Goal: Check status: Check status

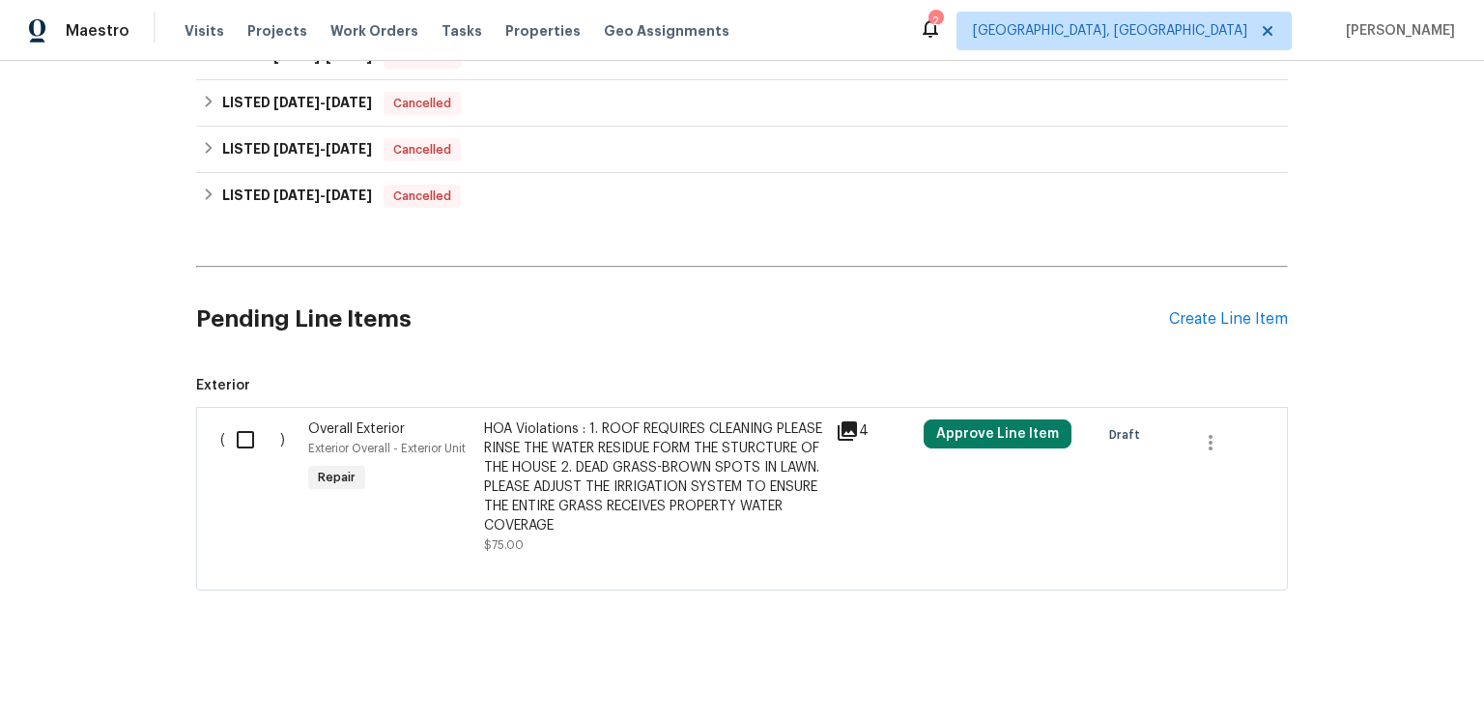
scroll to position [1356, 0]
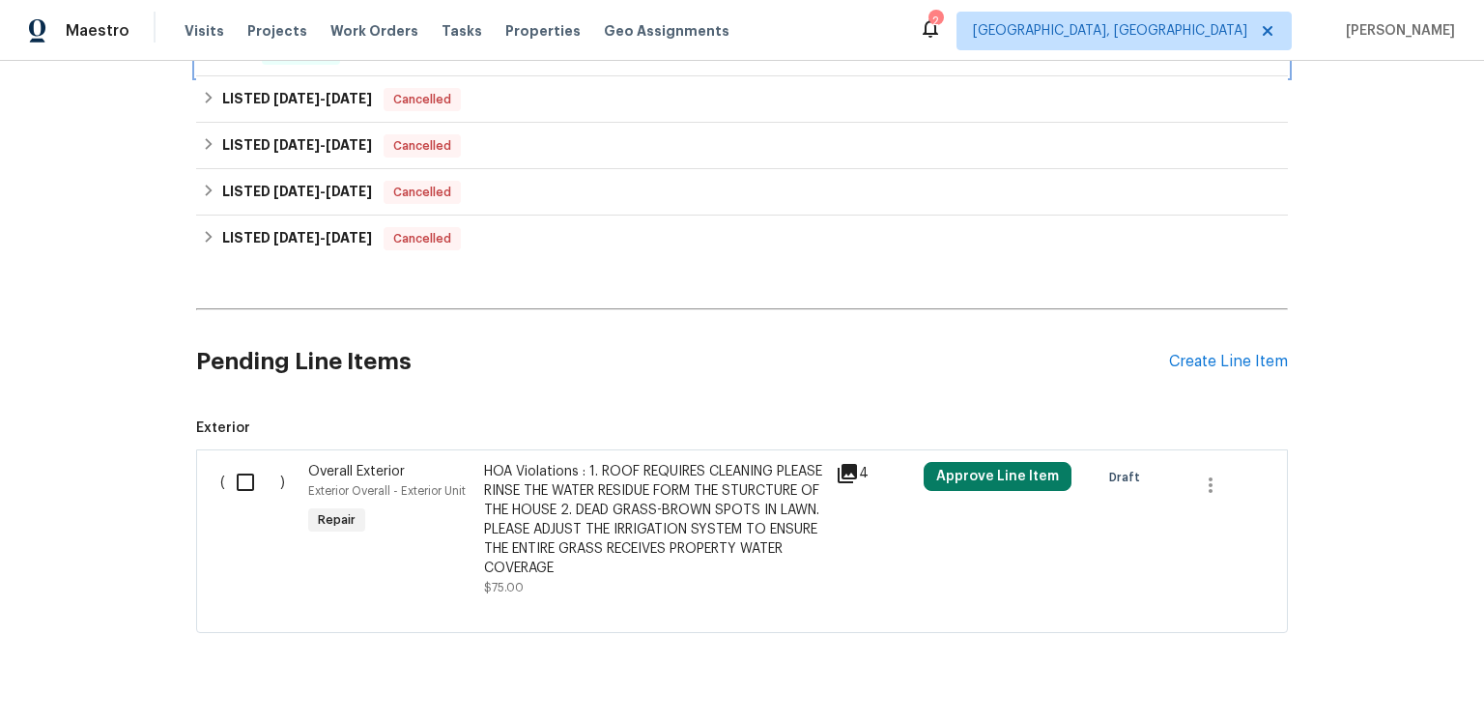
click at [232, 65] on h6 "BRN" at bounding box center [236, 53] width 28 height 23
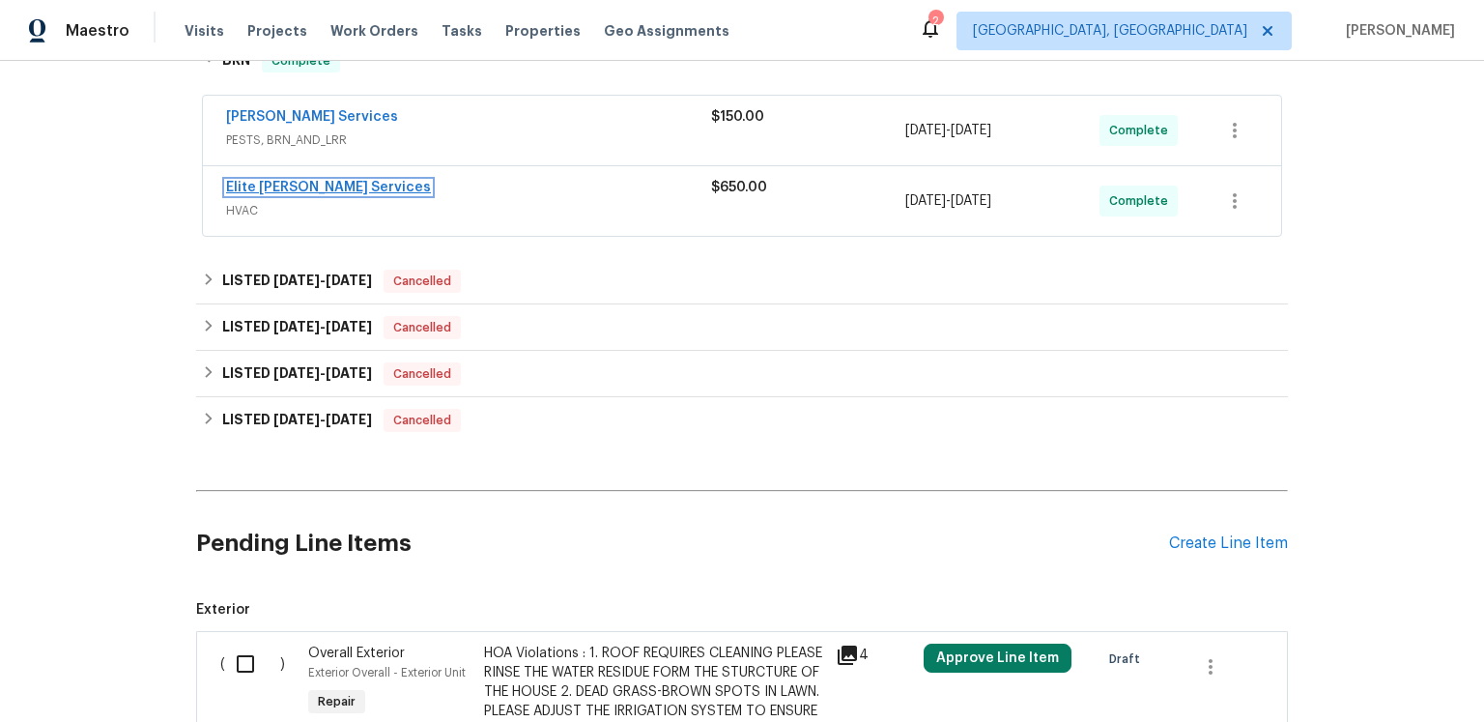
click at [314, 194] on link "Elite [PERSON_NAME] Services" at bounding box center [328, 188] width 205 height 14
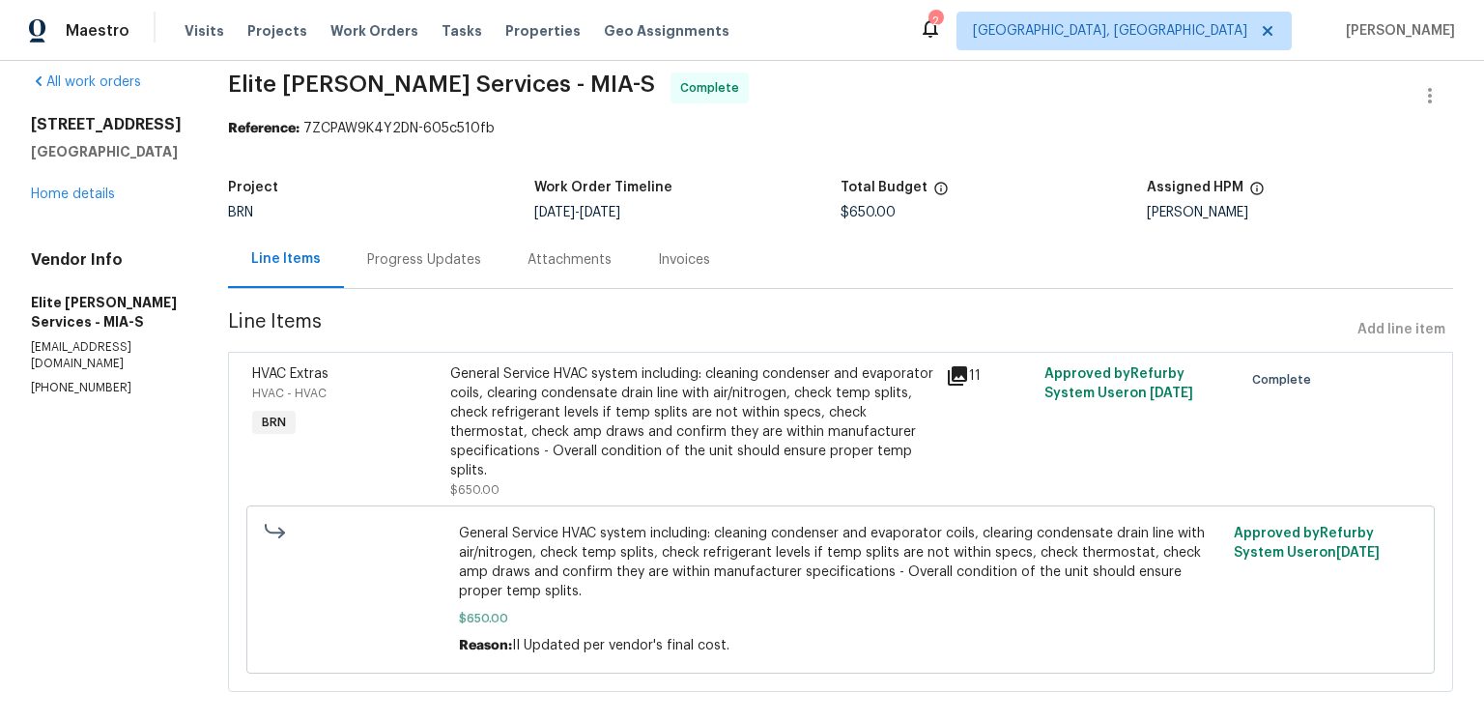
scroll to position [138, 0]
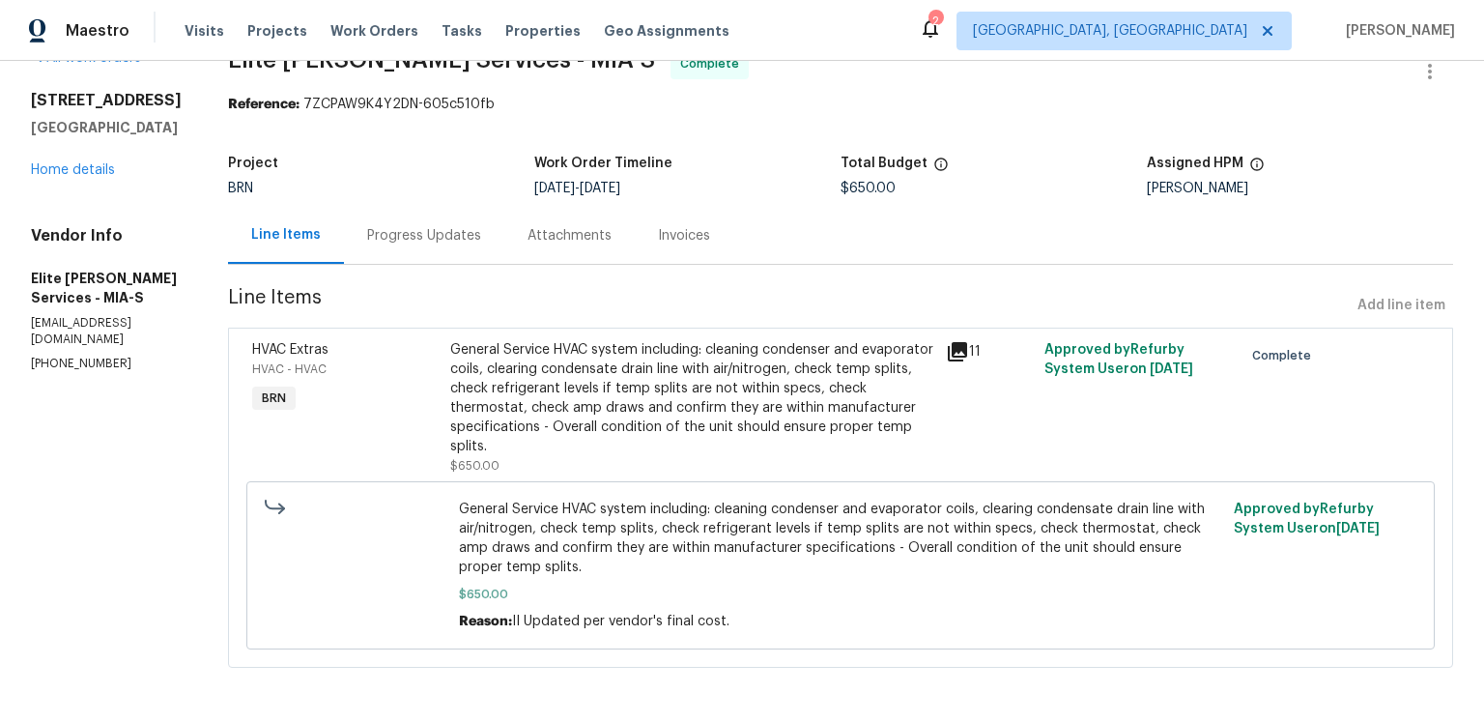
click at [967, 342] on icon at bounding box center [957, 351] width 19 height 19
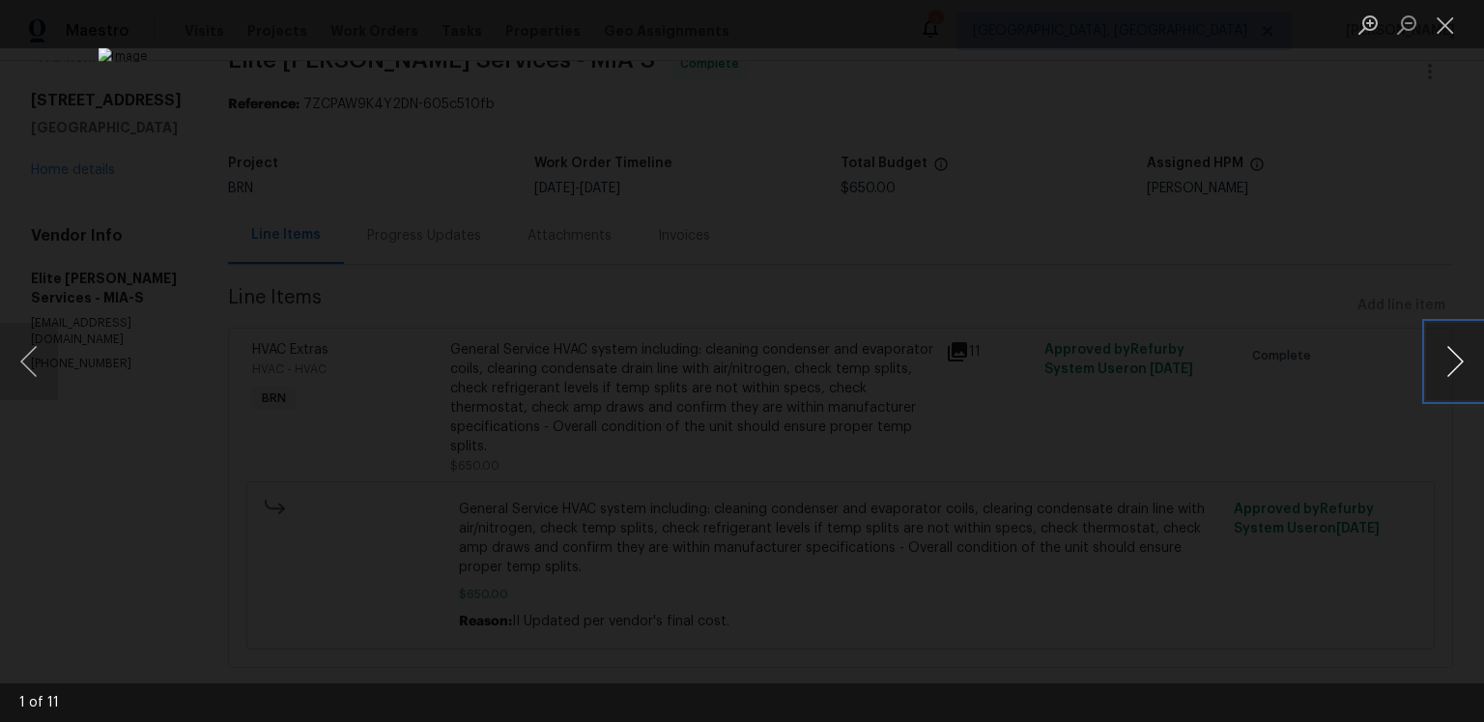
click at [1448, 360] on button "Next image" at bounding box center [1455, 361] width 58 height 77
click at [1443, 377] on button "Next image" at bounding box center [1455, 361] width 58 height 77
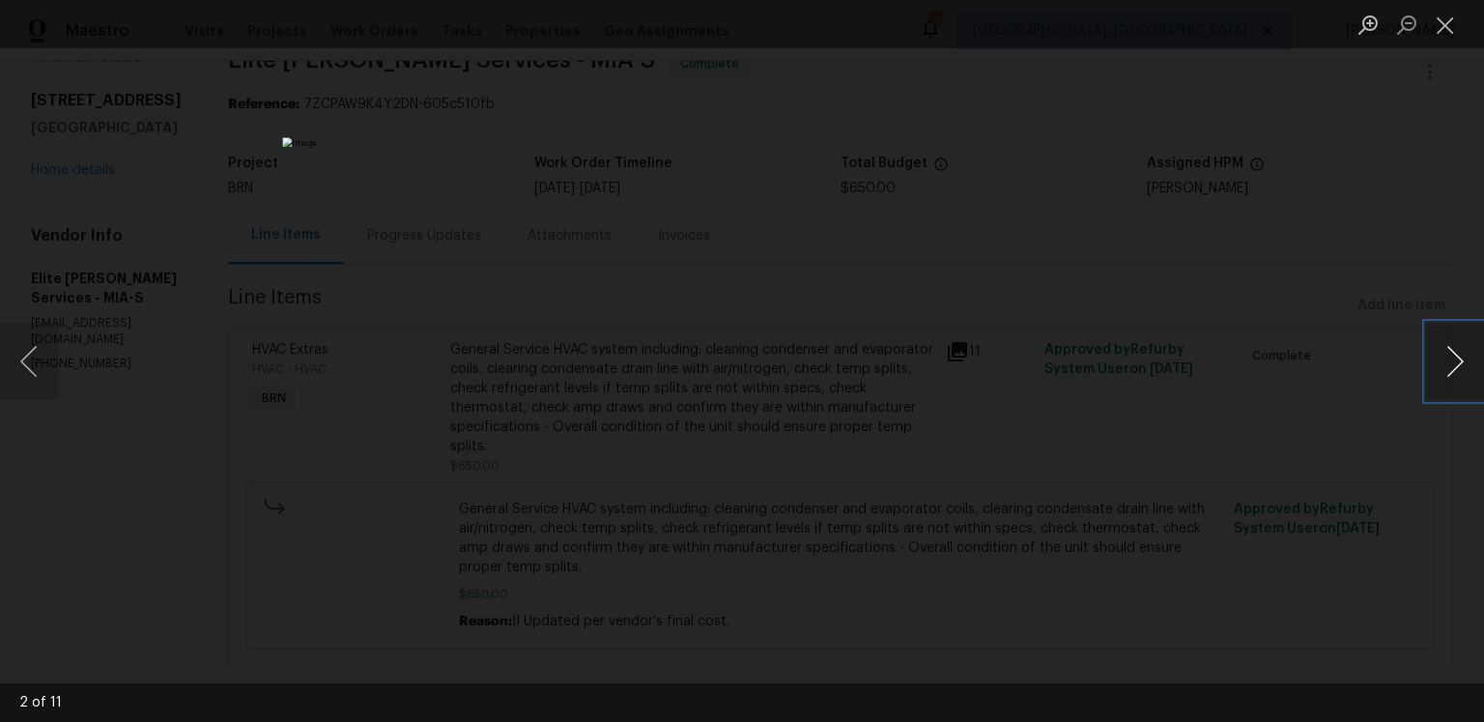
click at [1443, 377] on button "Next image" at bounding box center [1455, 361] width 58 height 77
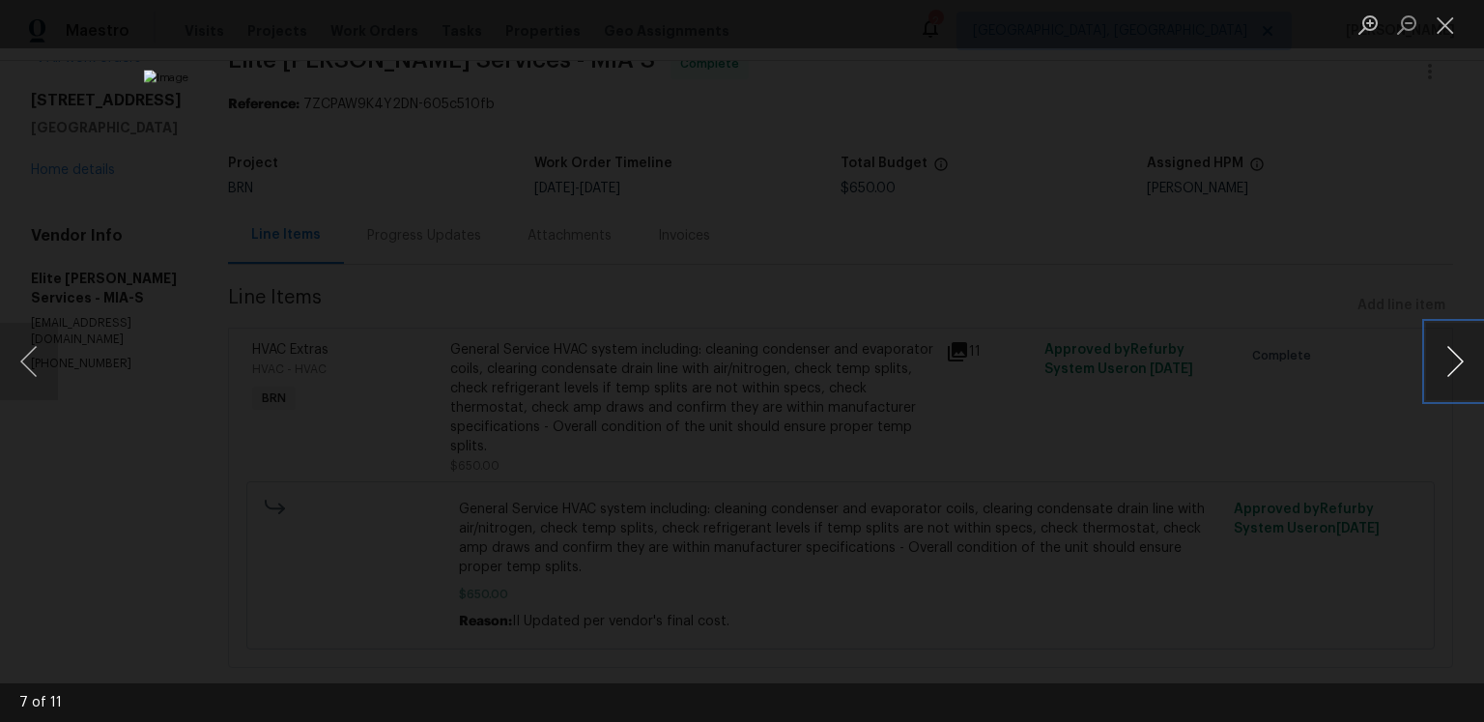
click at [1443, 377] on button "Next image" at bounding box center [1455, 361] width 58 height 77
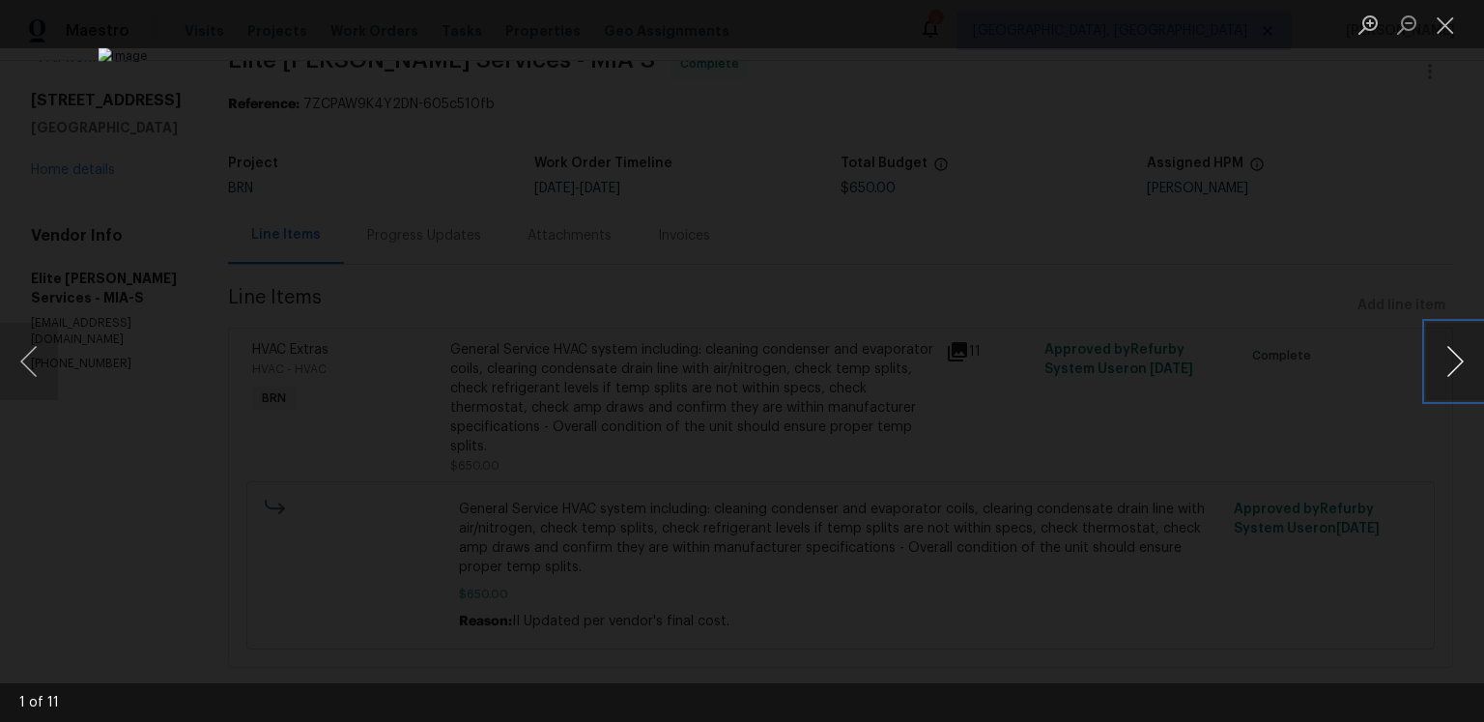
click at [1443, 377] on button "Next image" at bounding box center [1455, 361] width 58 height 77
click at [1449, 28] on button "Close lightbox" at bounding box center [1445, 25] width 39 height 34
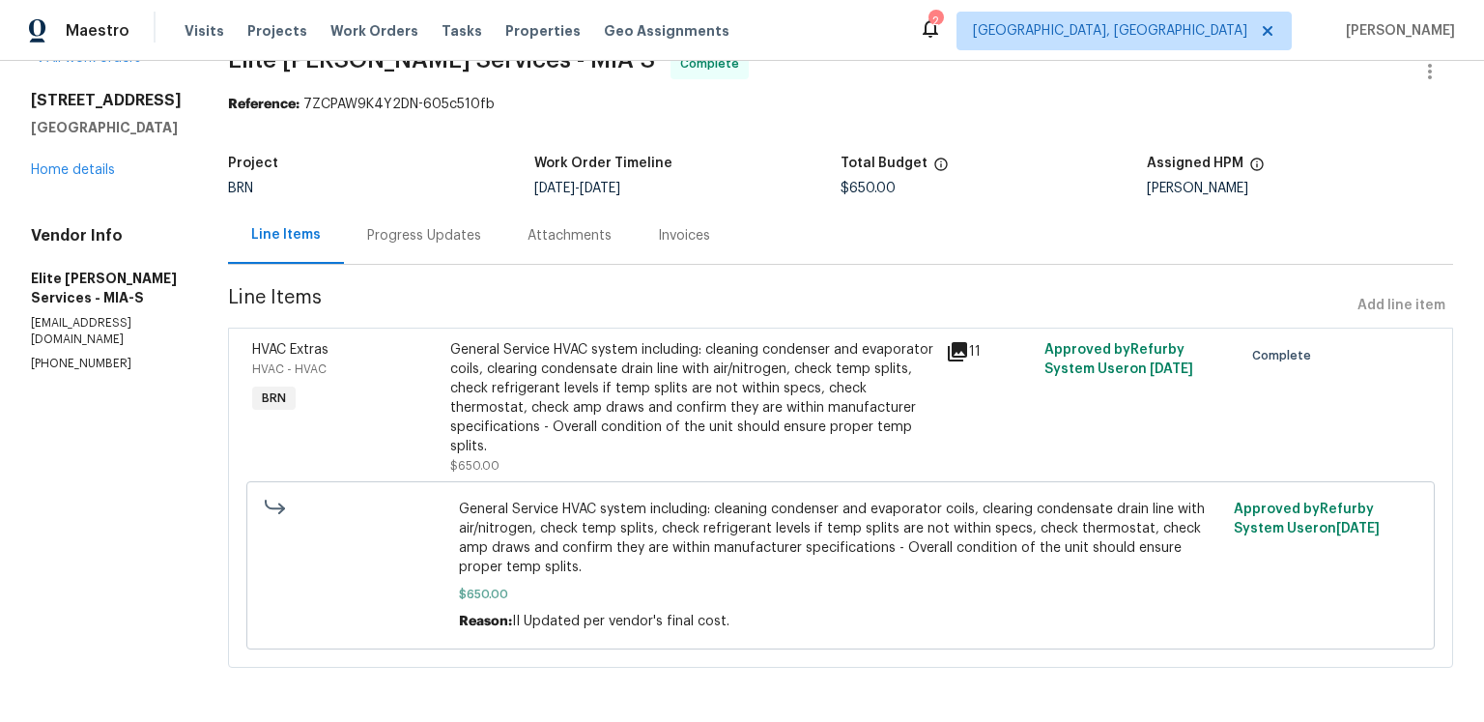
scroll to position [0, 0]
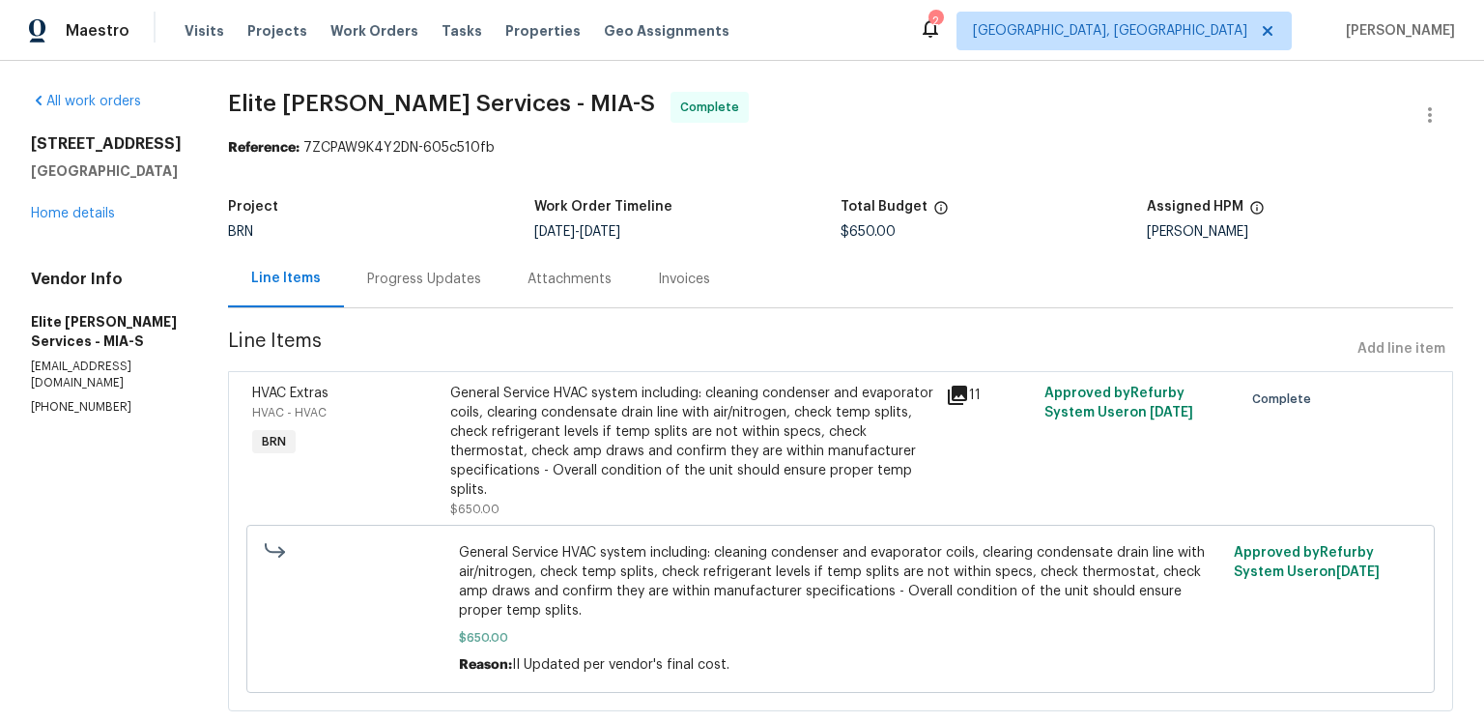
click at [504, 307] on div "Progress Updates" at bounding box center [424, 278] width 160 height 57
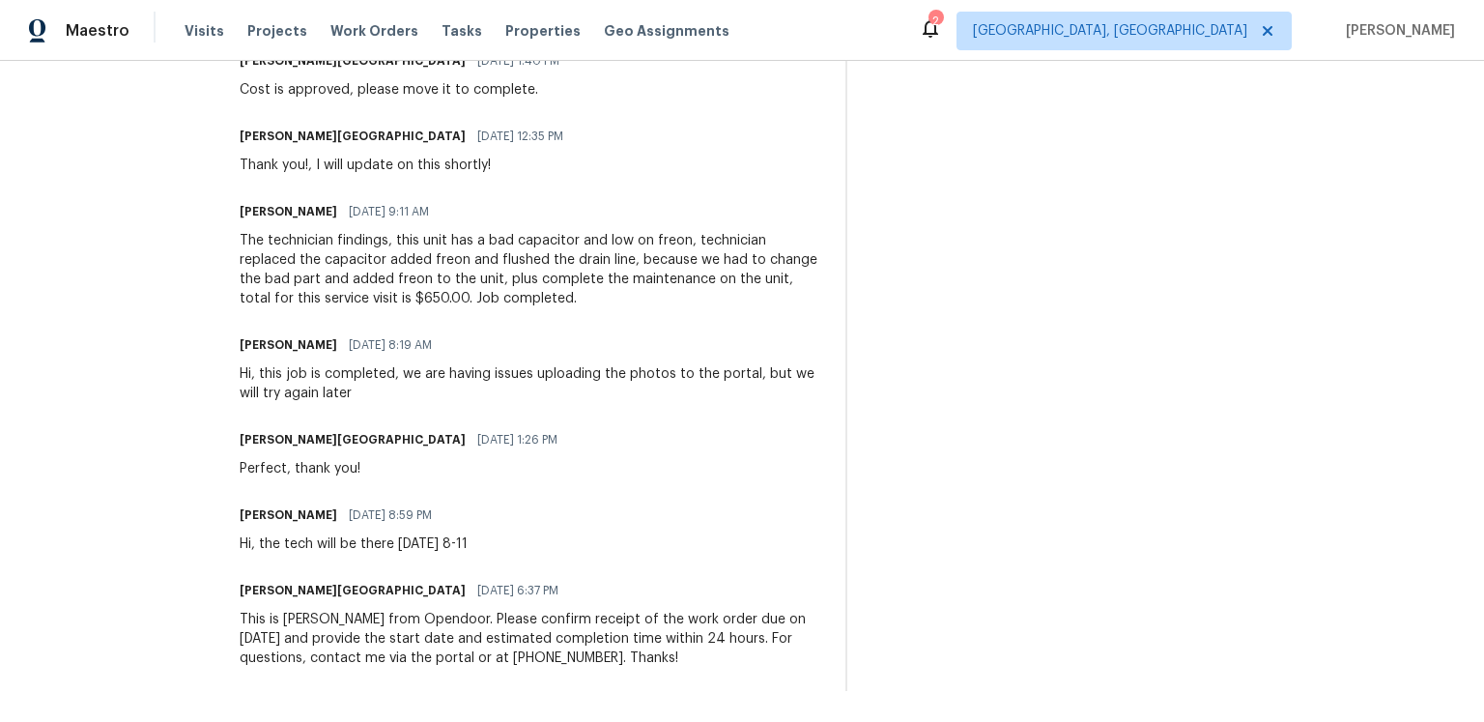
scroll to position [1184, 0]
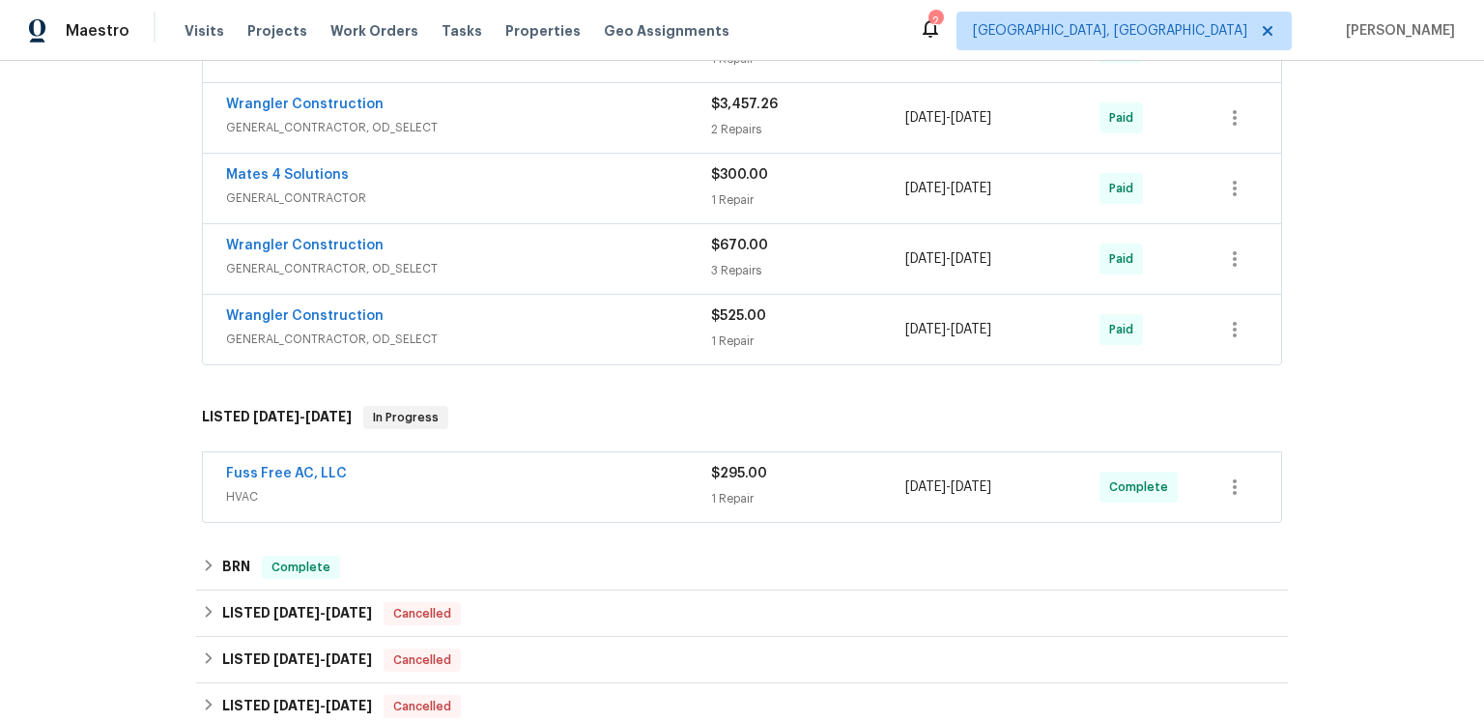
scroll to position [1194, 0]
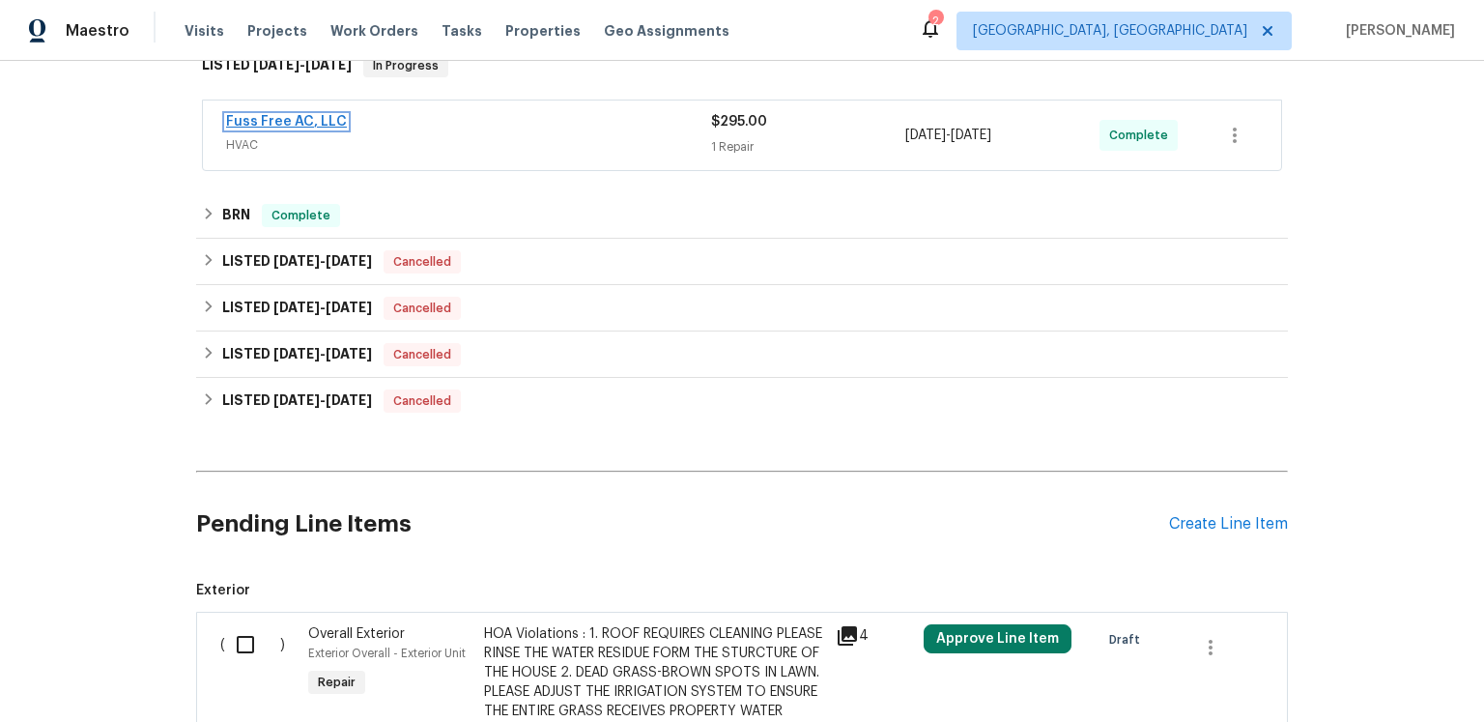
click at [347, 128] on link "Fuss Free AC, LLC" at bounding box center [286, 122] width 121 height 14
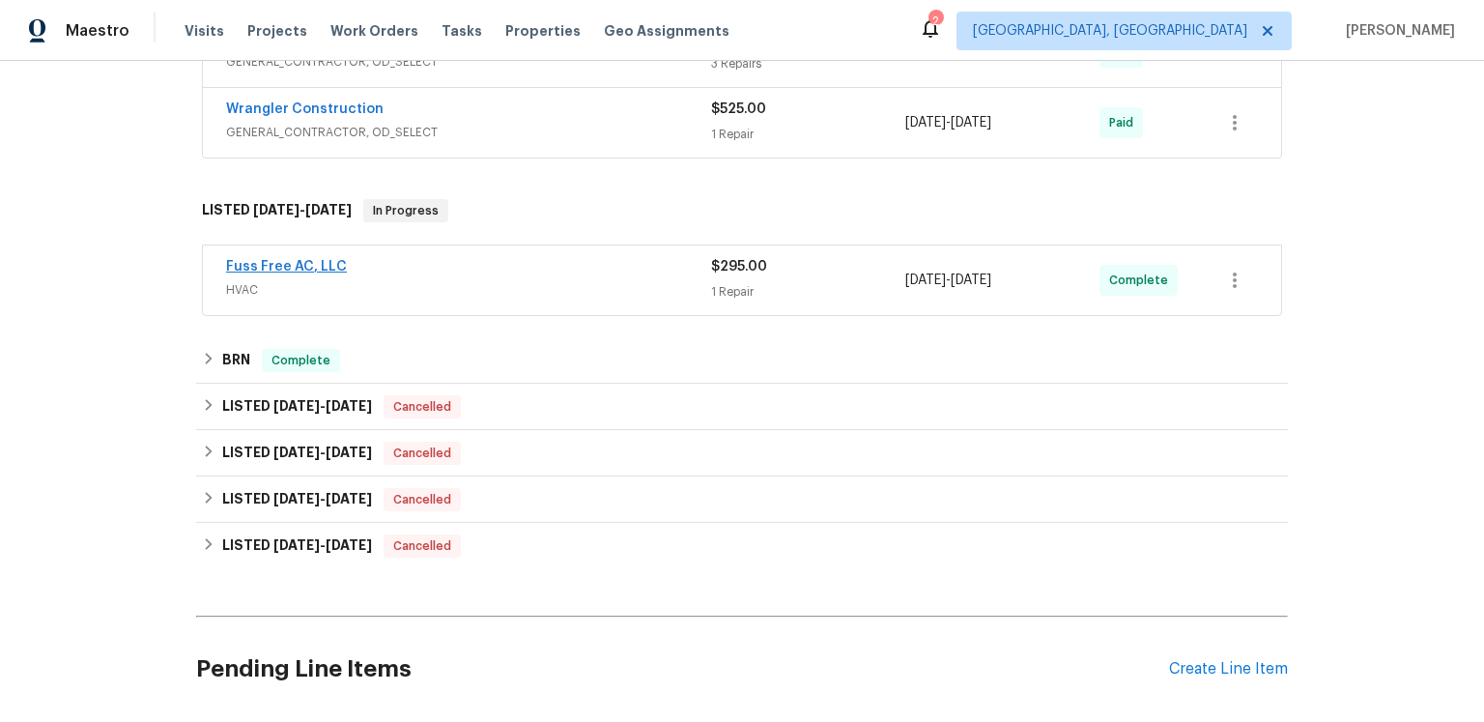
scroll to position [1216, 0]
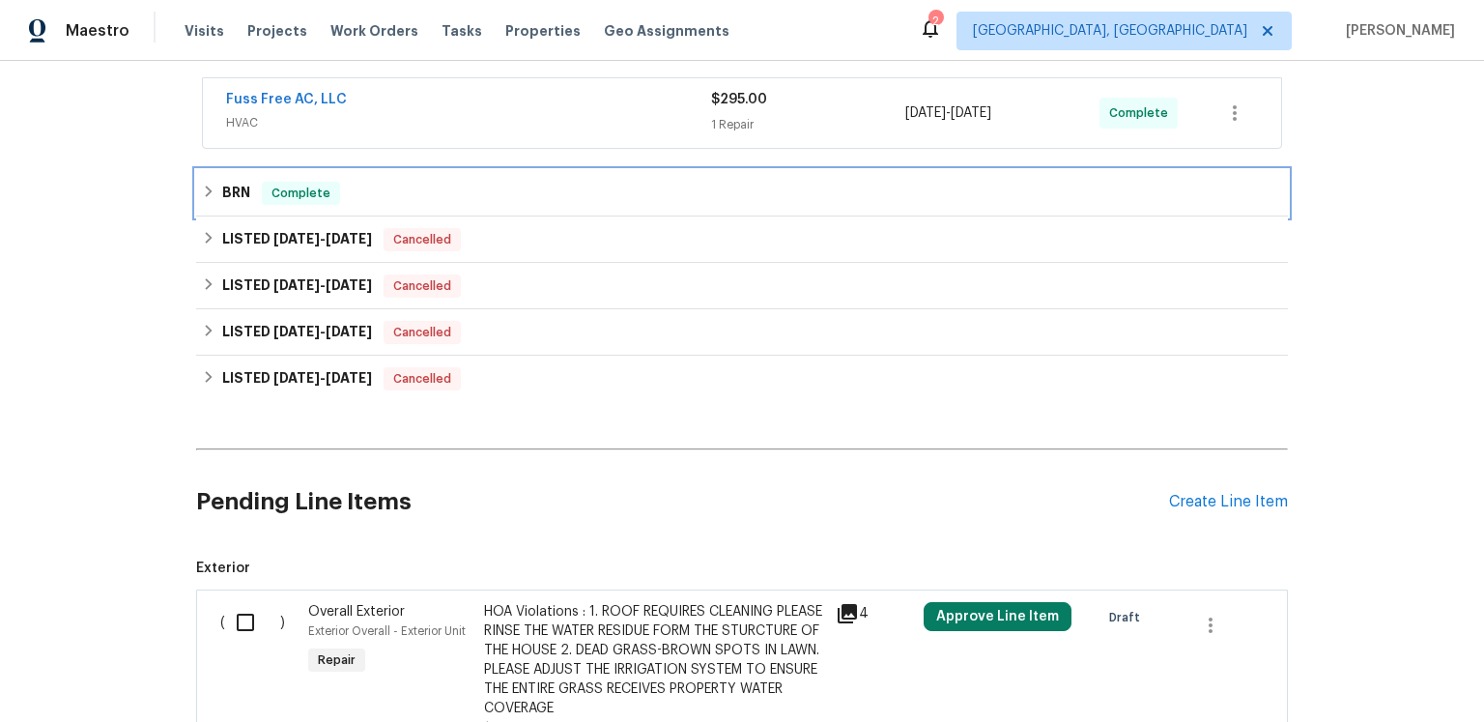
click at [258, 205] on div "BRN Complete" at bounding box center [742, 193] width 1080 height 23
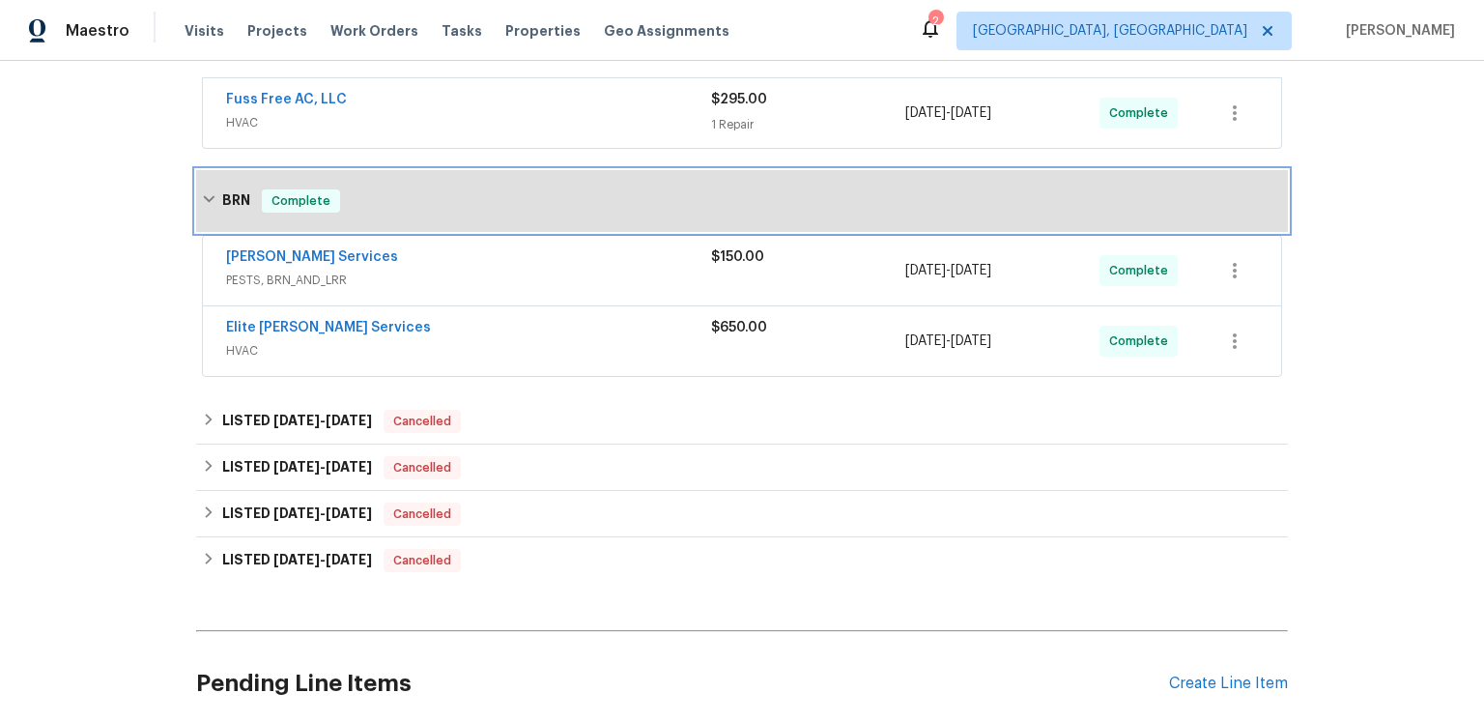
scroll to position [1272, 0]
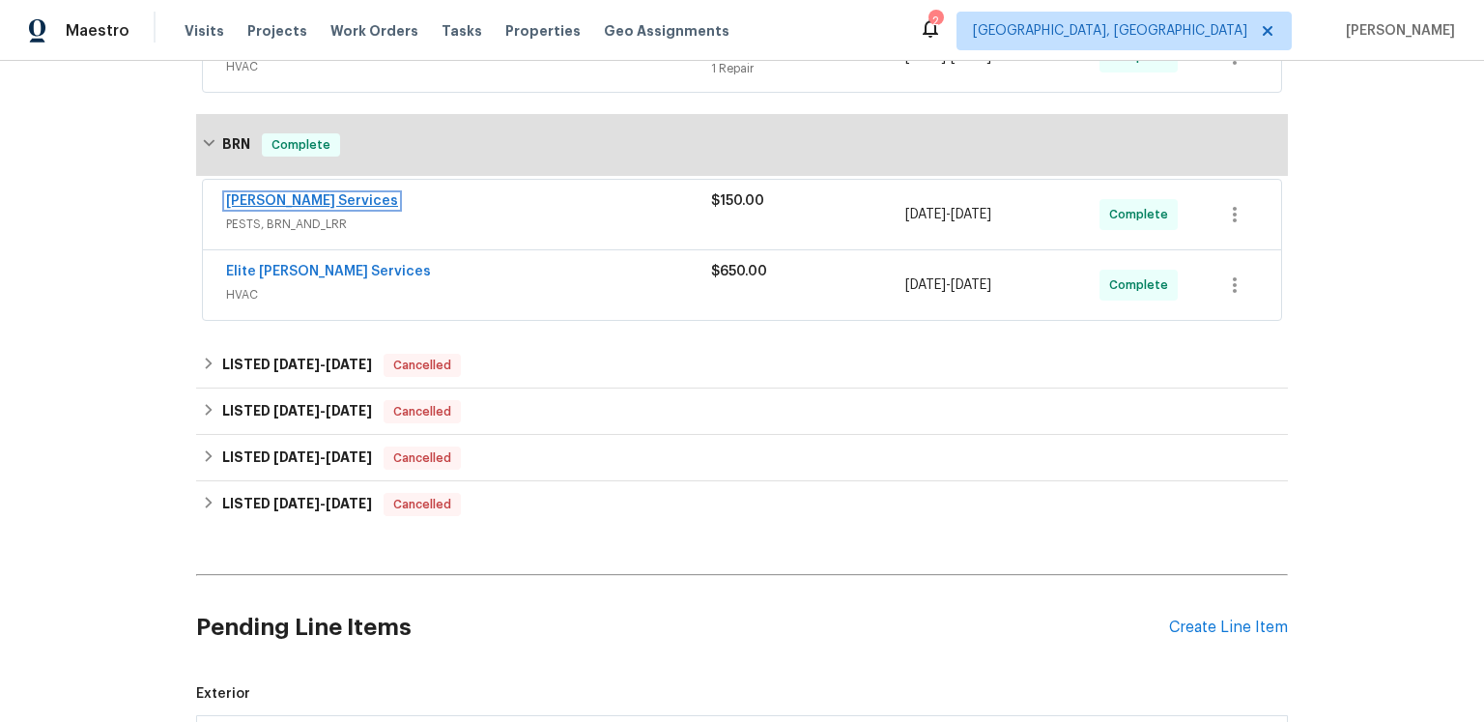
click at [343, 208] on link "[PERSON_NAME] Services" at bounding box center [312, 201] width 172 height 14
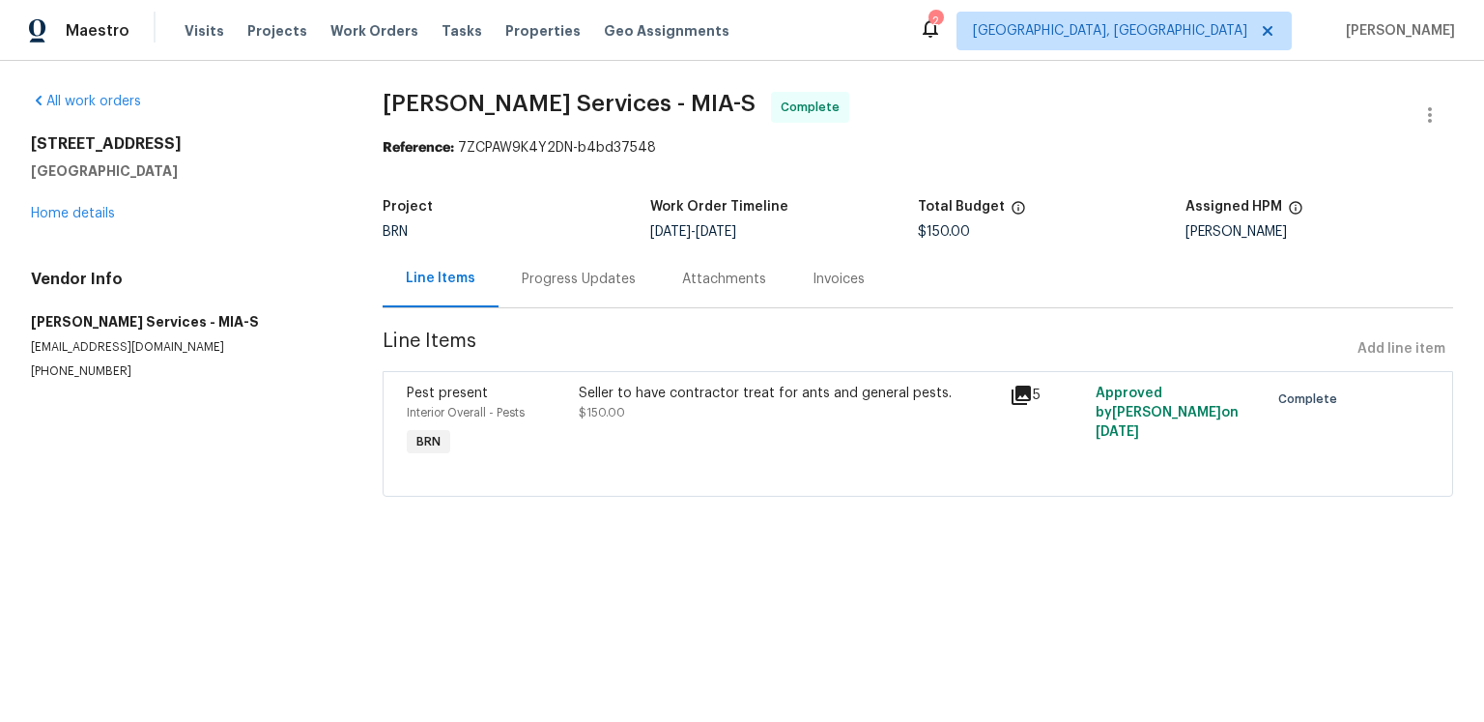
click at [1019, 405] on icon at bounding box center [1020, 394] width 19 height 19
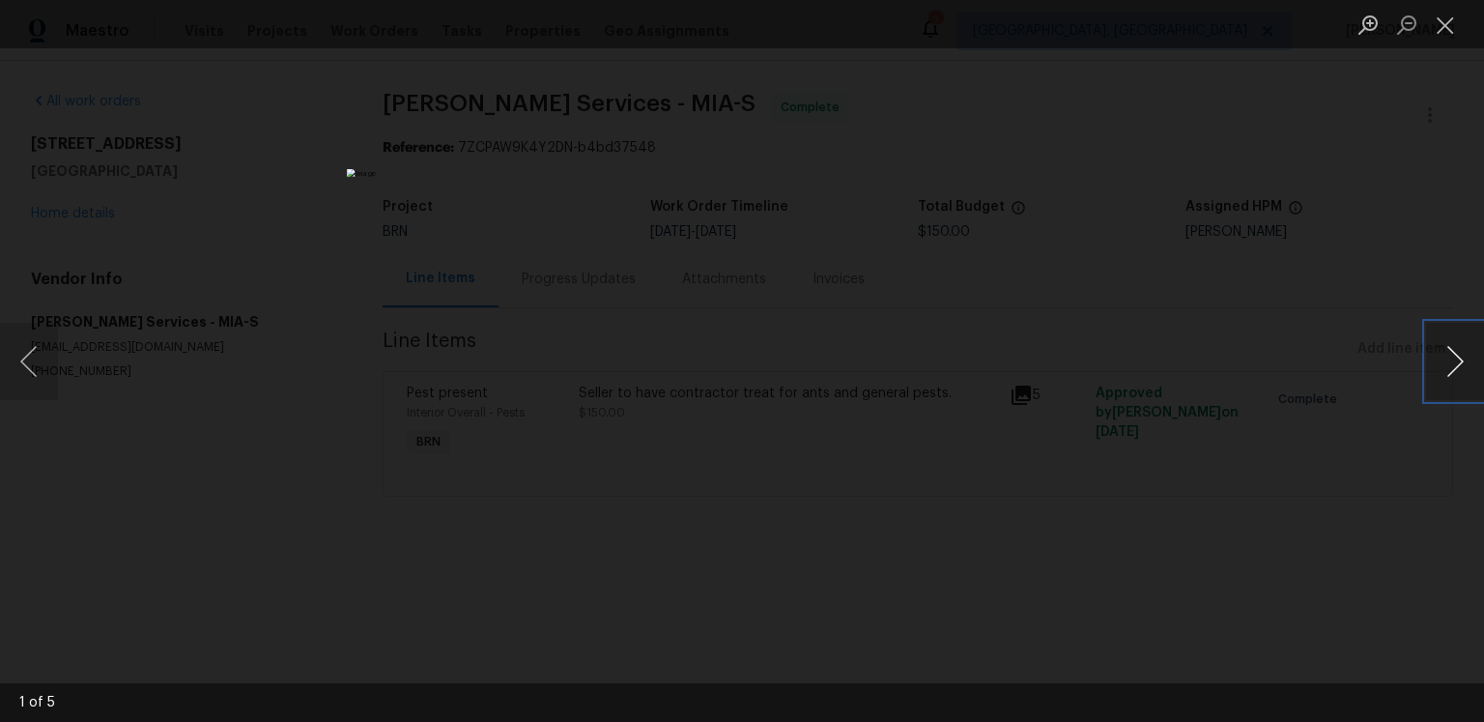
click at [1449, 357] on button "Next image" at bounding box center [1455, 361] width 58 height 77
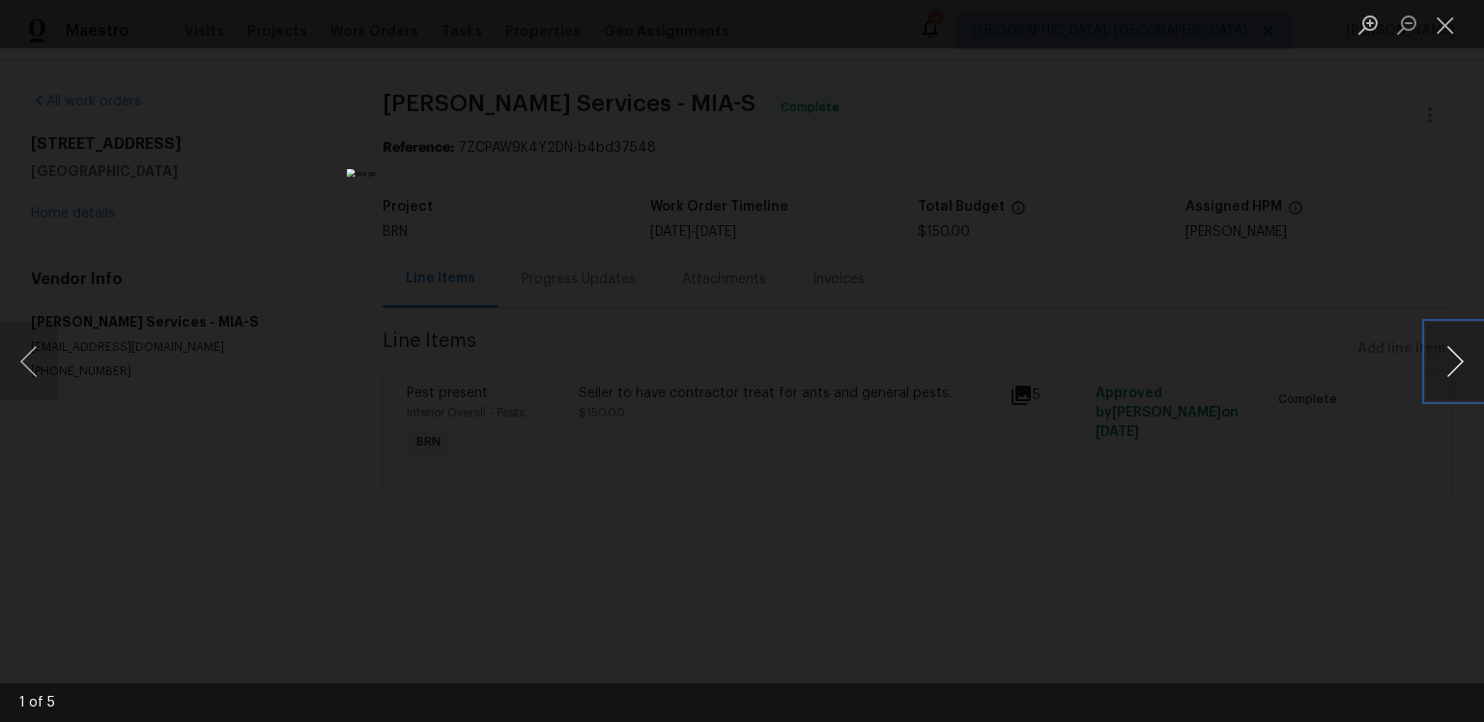
click at [1449, 357] on button "Next image" at bounding box center [1455, 361] width 58 height 77
click at [1441, 28] on button "Close lightbox" at bounding box center [1445, 25] width 39 height 34
